Goal: Information Seeking & Learning: Compare options

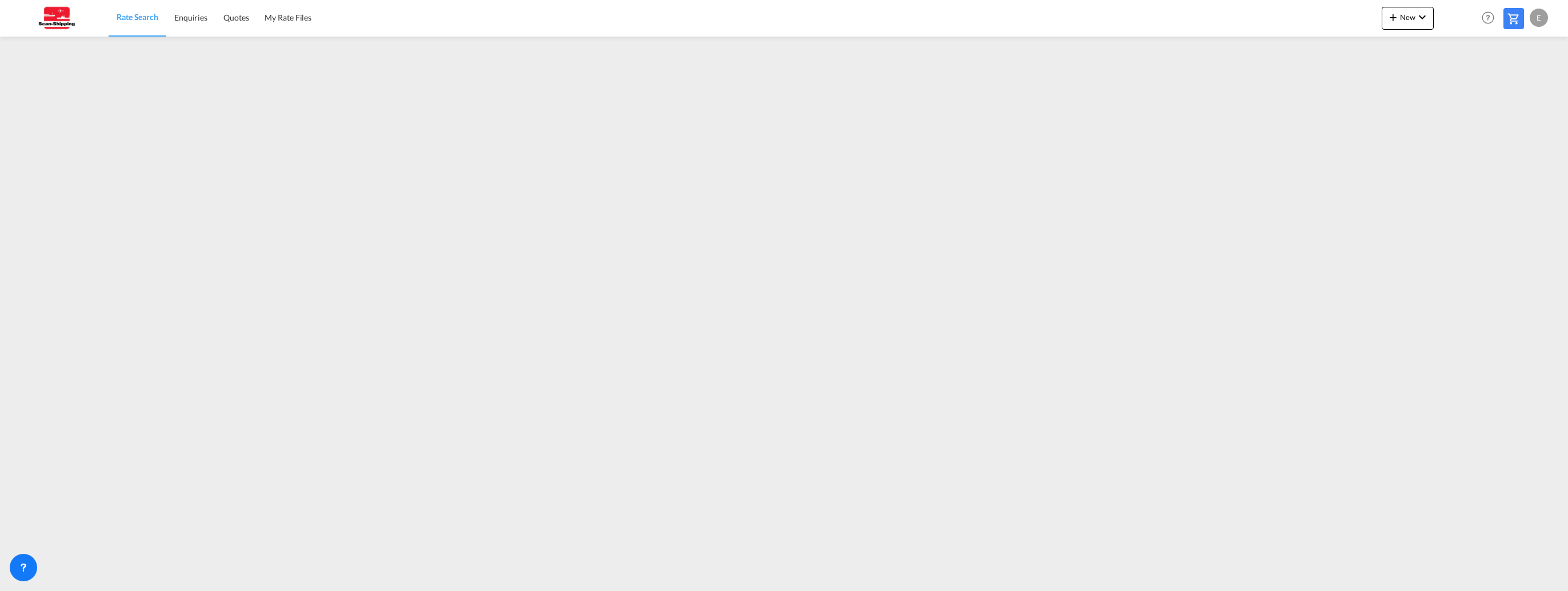
click at [122, 8] on link "Rate Search" at bounding box center [137, 18] width 58 height 37
